Goal: Task Accomplishment & Management: Manage account settings

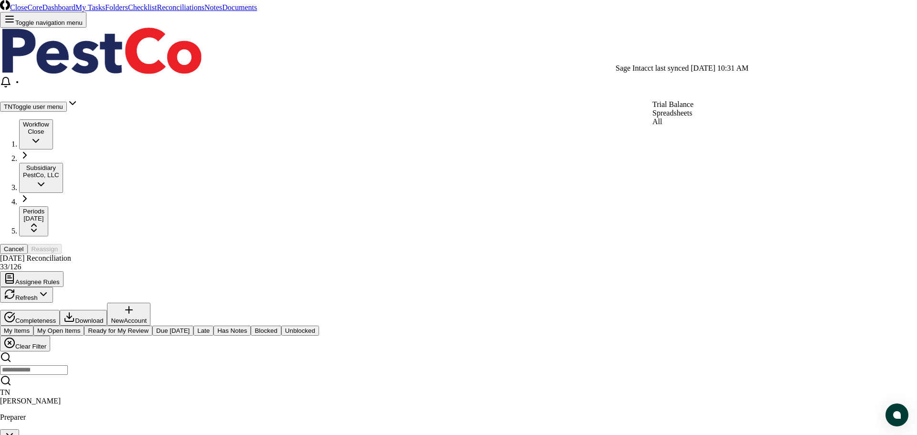
click at [669, 126] on div "All" at bounding box center [673, 122] width 41 height 9
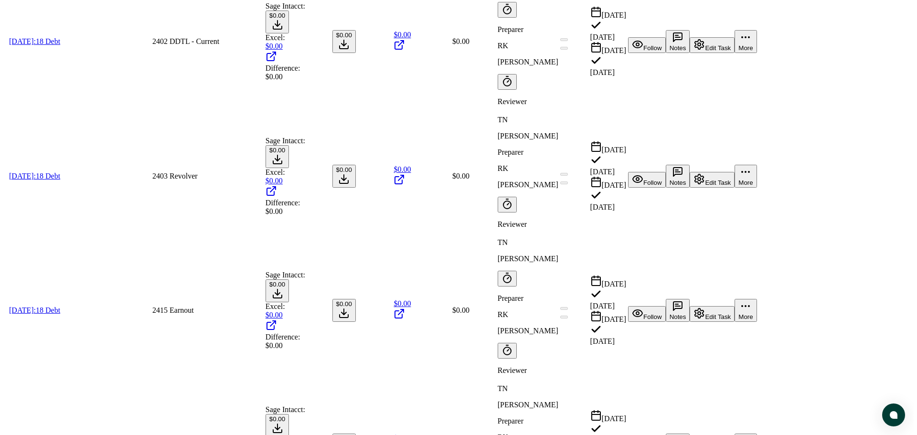
scroll to position [908, 0]
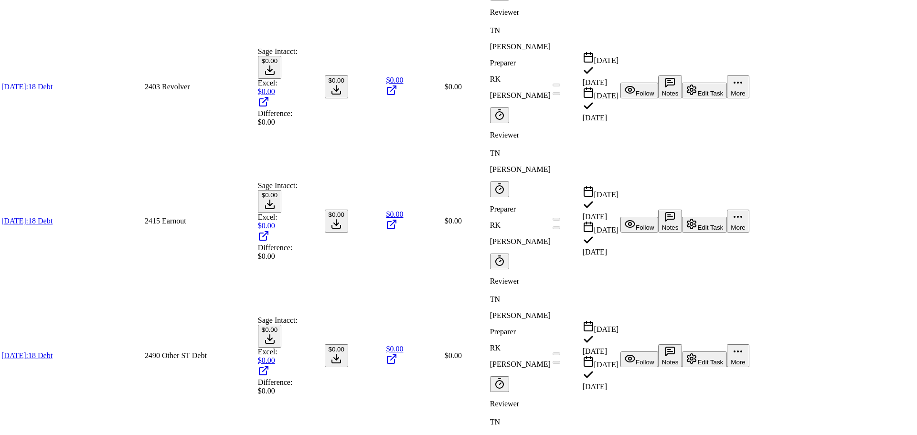
scroll to position [239, 0]
type input "******"
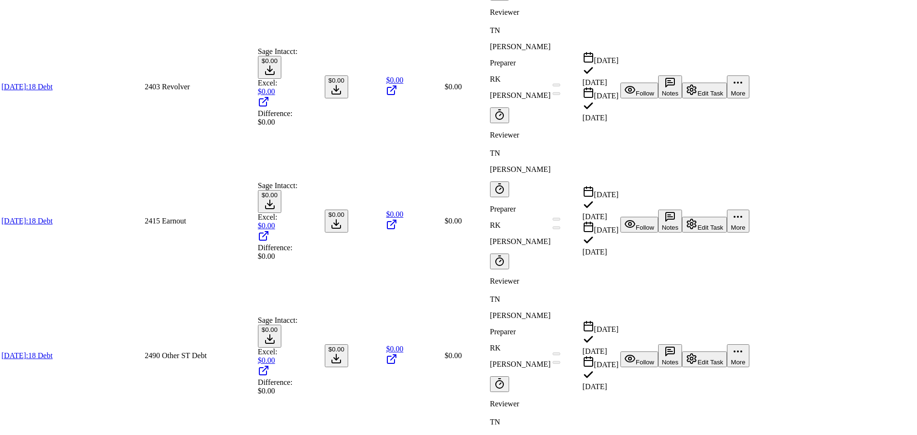
scroll to position [143, 0]
type input "******"
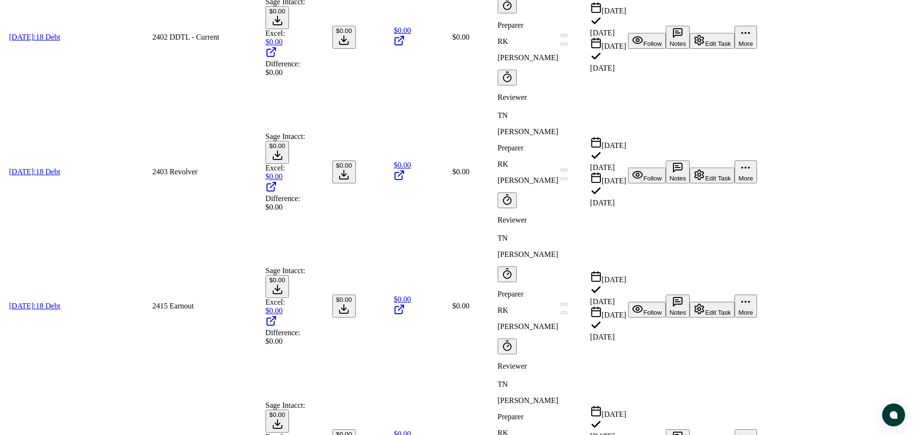
scroll to position [812, 0]
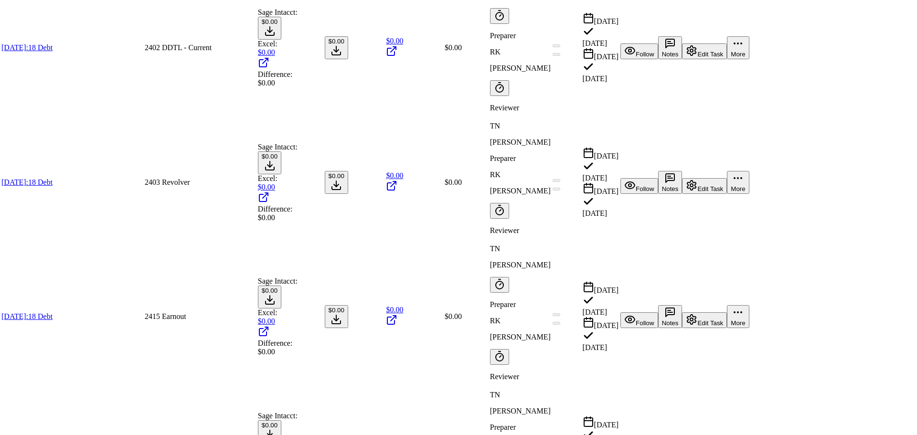
scroll to position [191, 0]
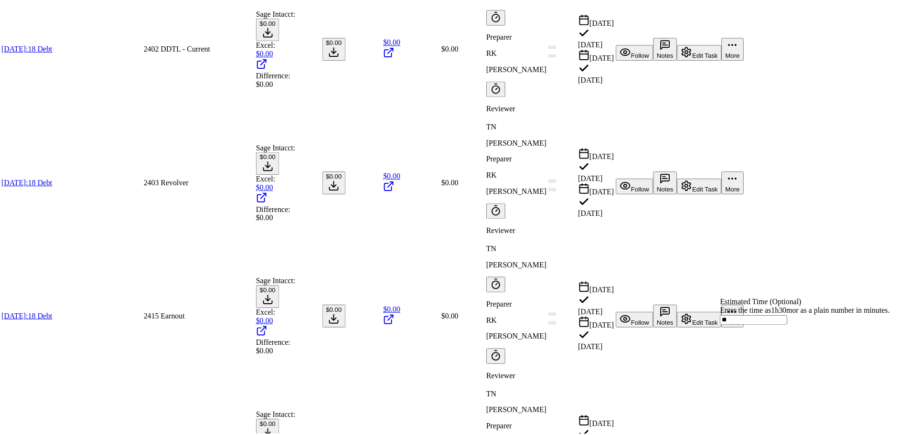
scroll to position [241, 0]
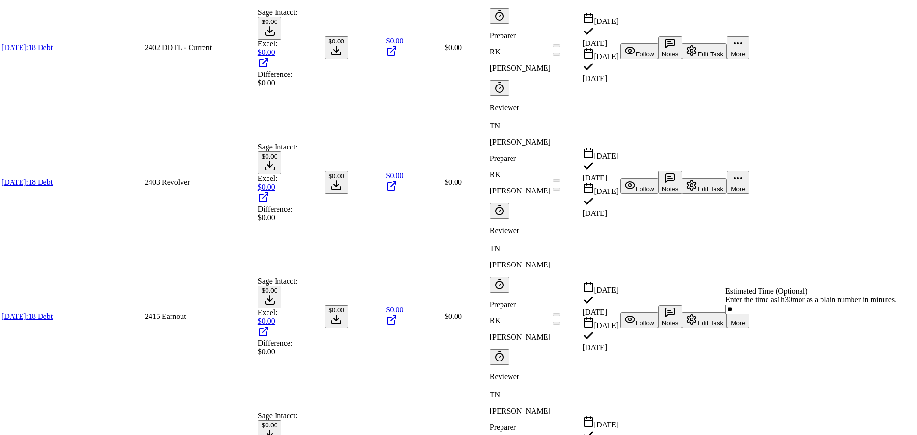
type input "******"
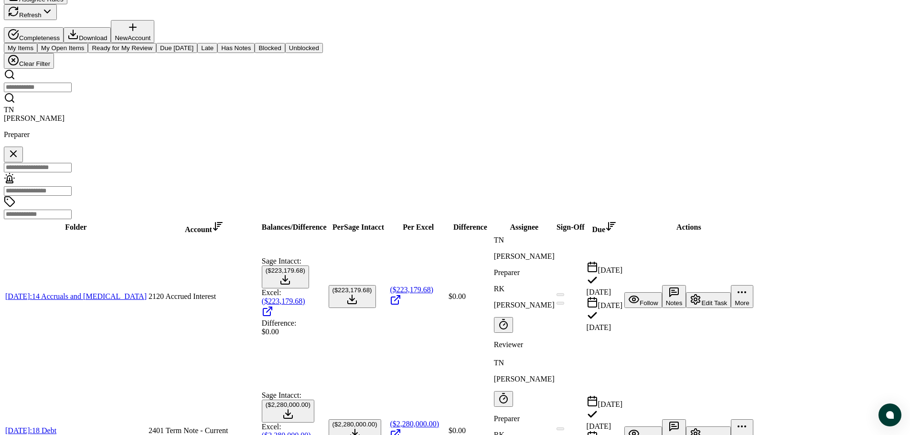
scroll to position [0, 0]
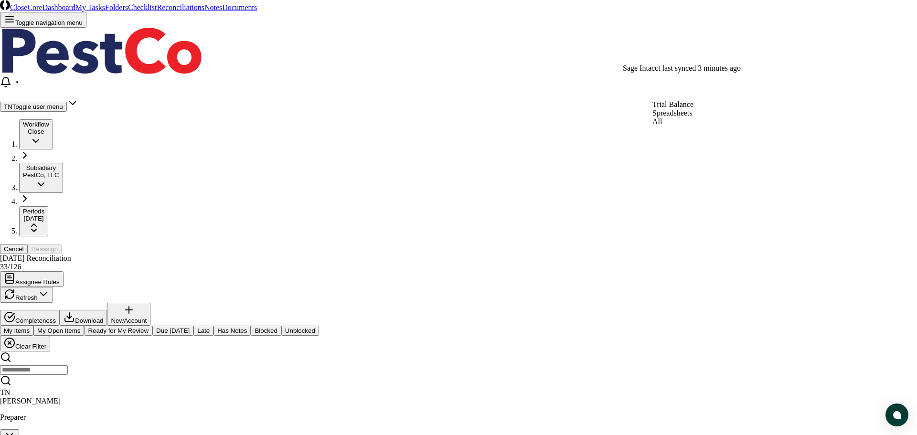
click at [671, 118] on div "Spreadsheets" at bounding box center [673, 113] width 41 height 9
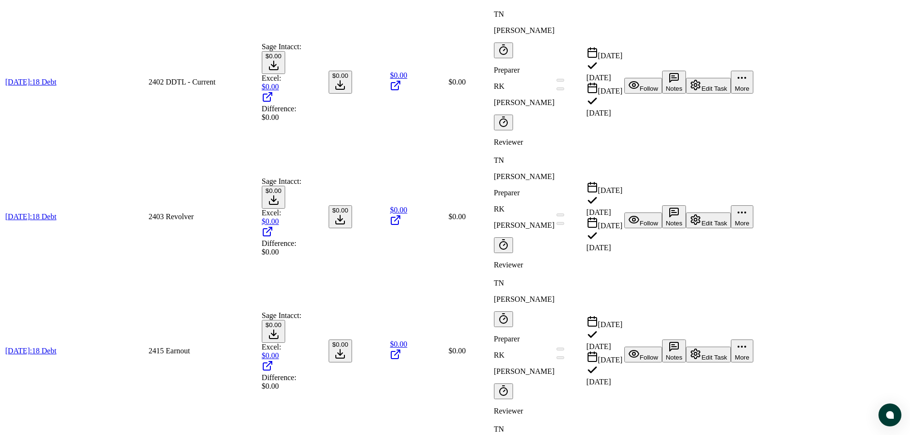
scroll to position [812, 0]
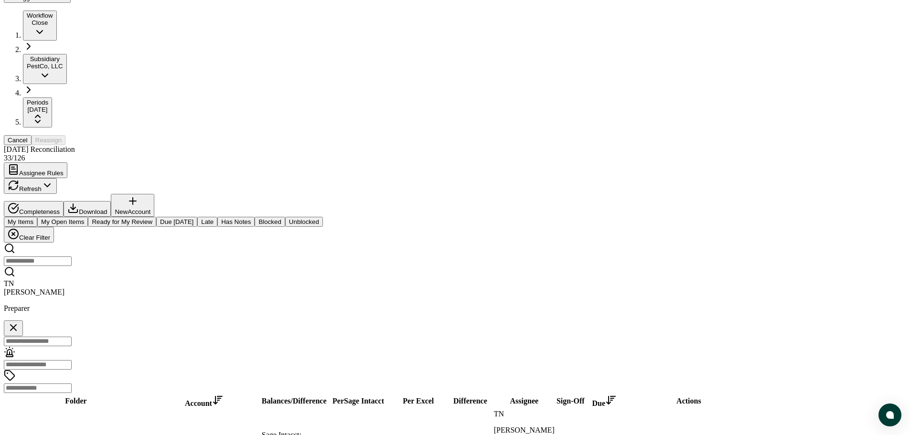
scroll to position [0, 0]
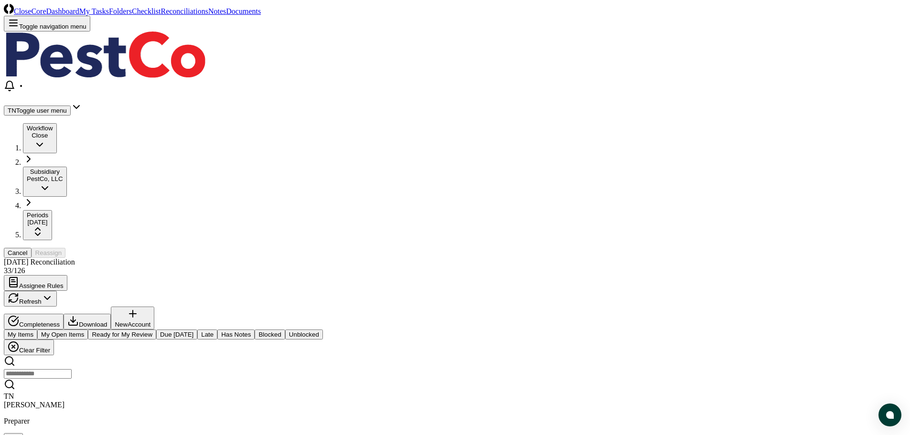
click at [103, 10] on link "My Tasks" at bounding box center [94, 11] width 30 height 8
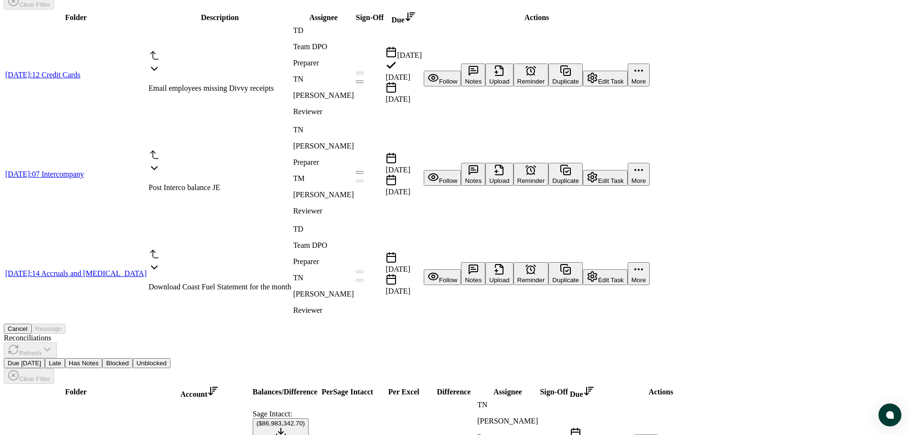
scroll to position [200, 0]
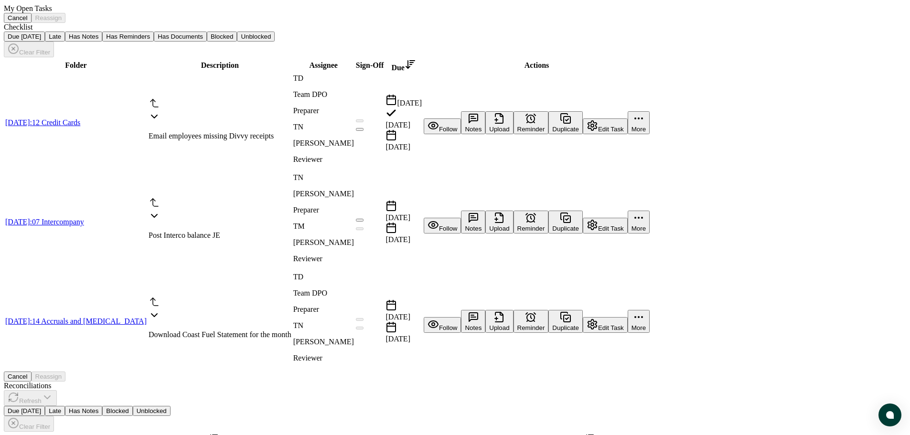
click at [693, 382] on div "Reconciliations Refresh" at bounding box center [455, 394] width 902 height 24
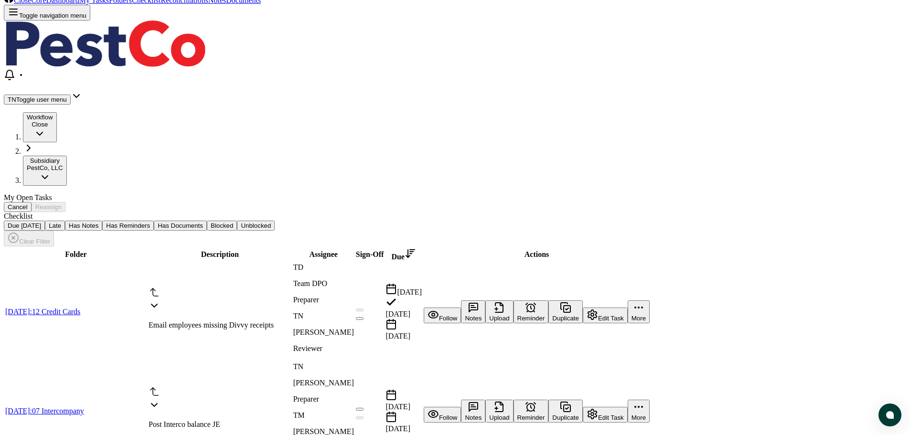
scroll to position [0, 0]
